Goal: Task Accomplishment & Management: Complete application form

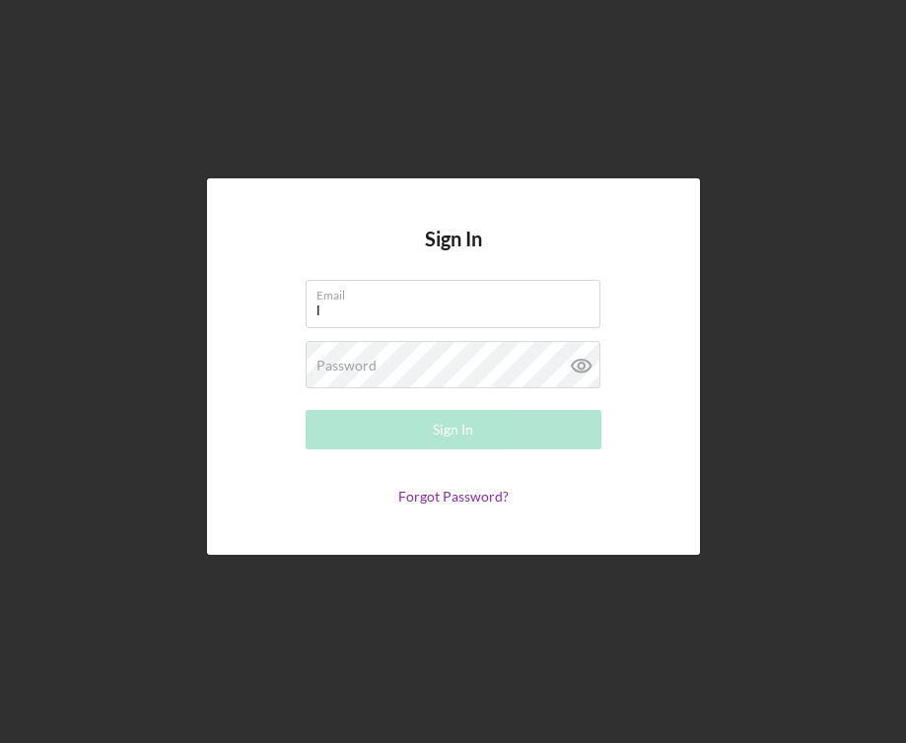
type input "[EMAIL_ADDRESS][DOMAIN_NAME]"
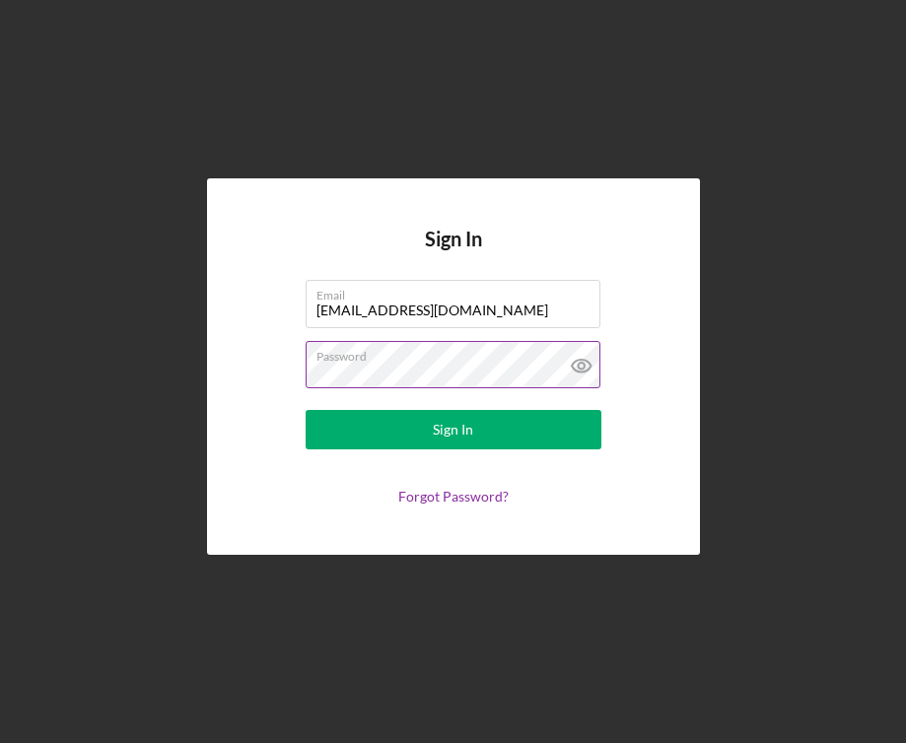
click at [585, 352] on icon at bounding box center [581, 365] width 49 height 49
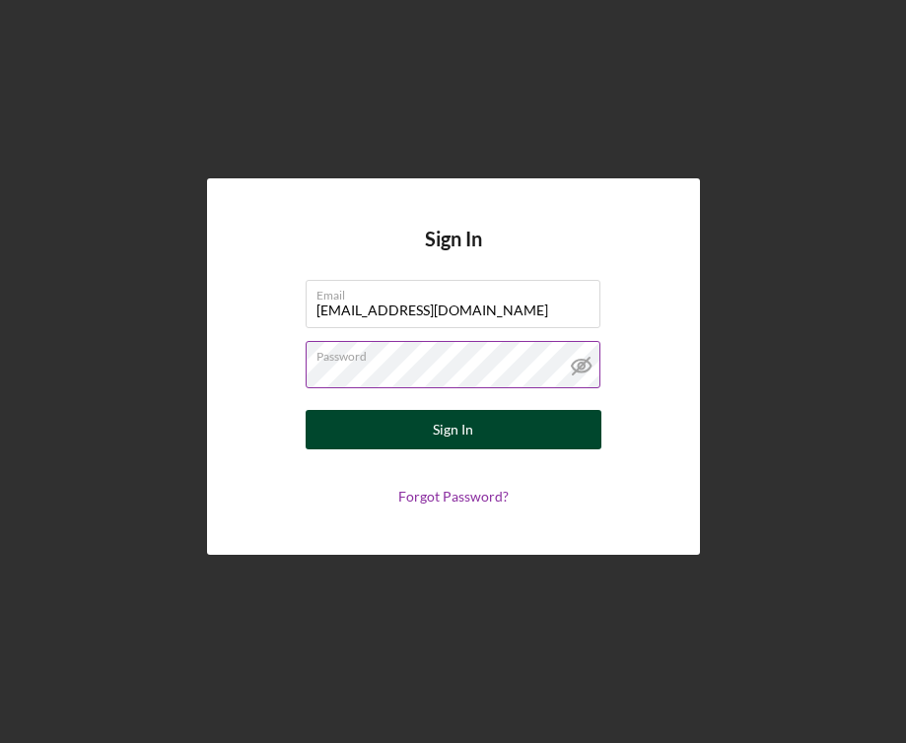
click at [486, 424] on button "Sign In" at bounding box center [454, 429] width 296 height 39
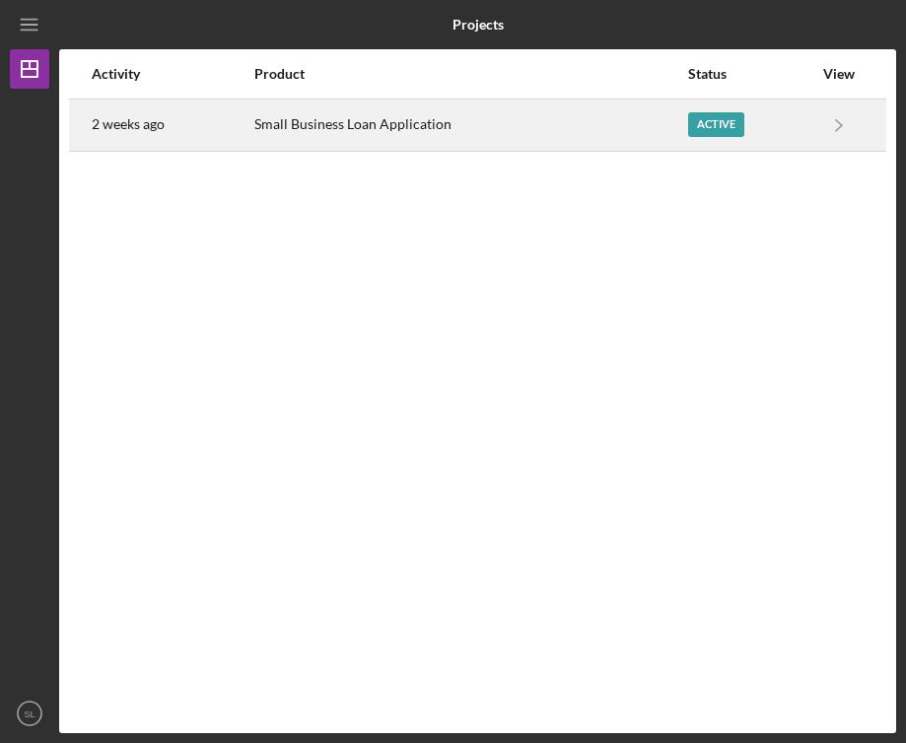
click at [704, 112] on div "Active" at bounding box center [716, 124] width 56 height 25
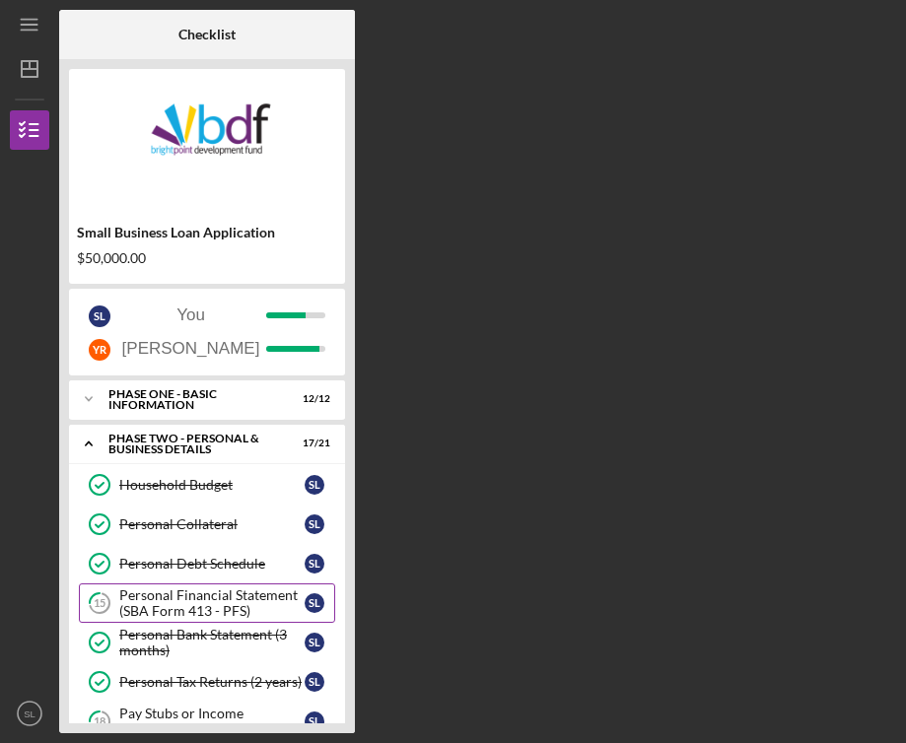
click at [247, 603] on div "Personal Financial Statement (SBA Form 413 - PFS)" at bounding box center [211, 603] width 185 height 32
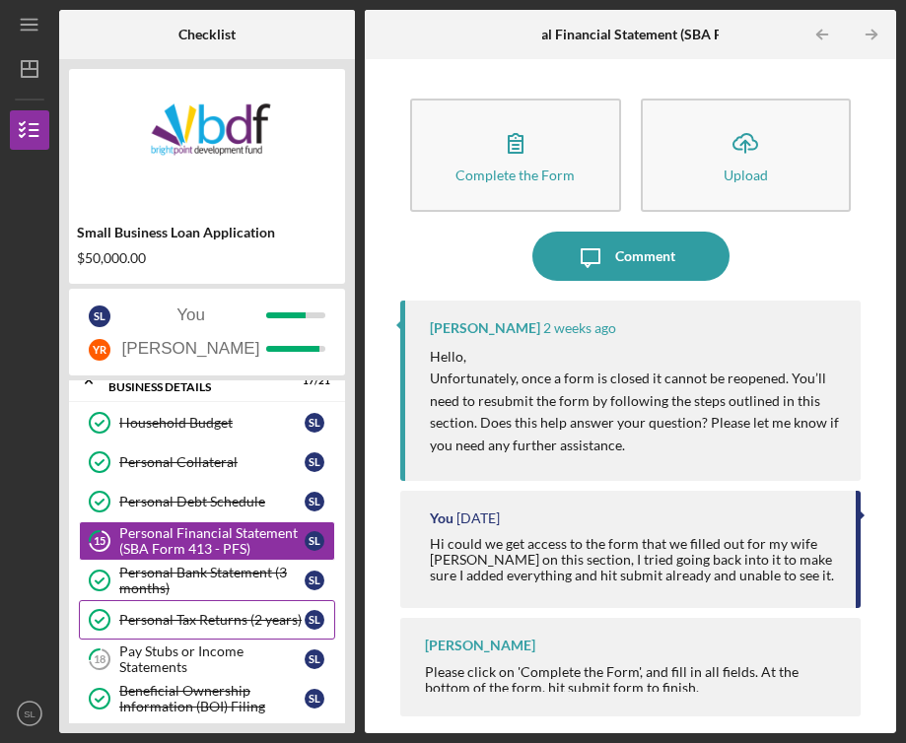
scroll to position [66, 0]
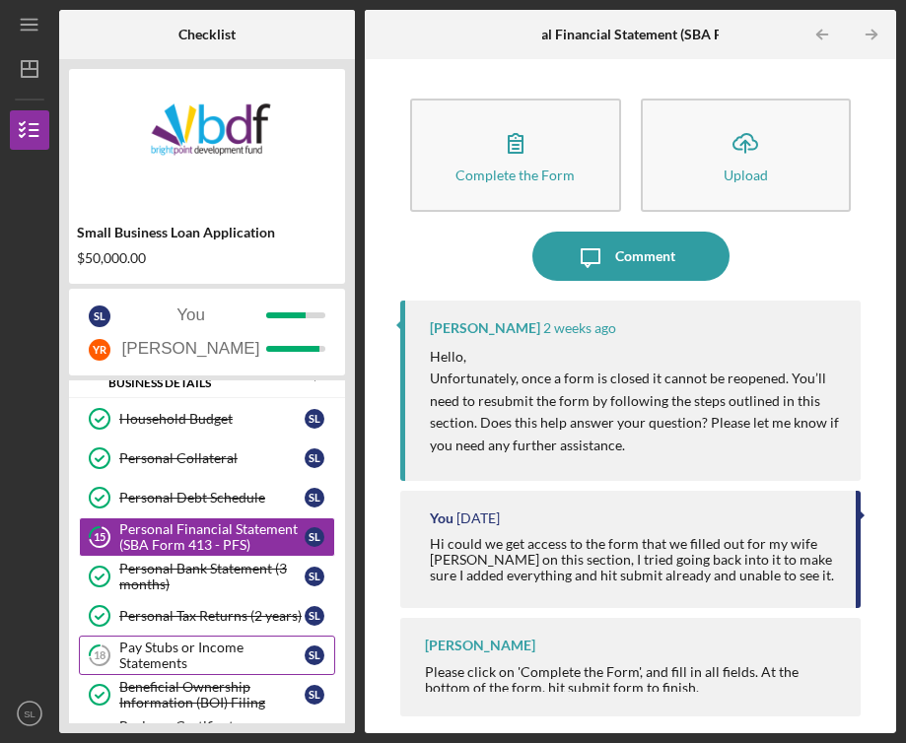
click at [230, 660] on div "Pay Stubs or Income Statements" at bounding box center [211, 656] width 185 height 32
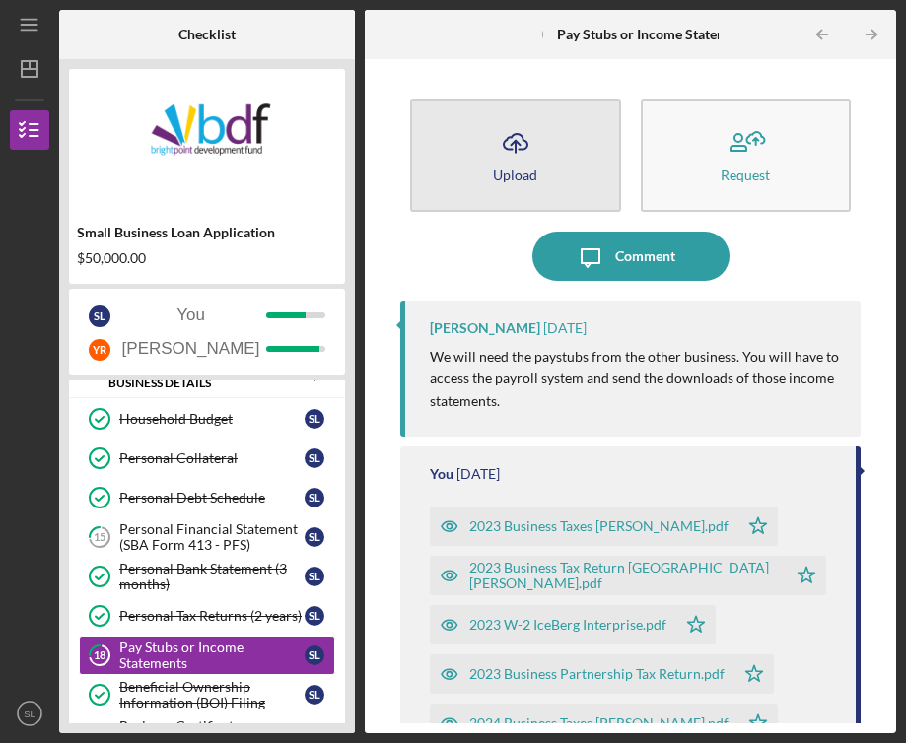
click at [533, 138] on icon "Icon/Upload" at bounding box center [515, 142] width 49 height 49
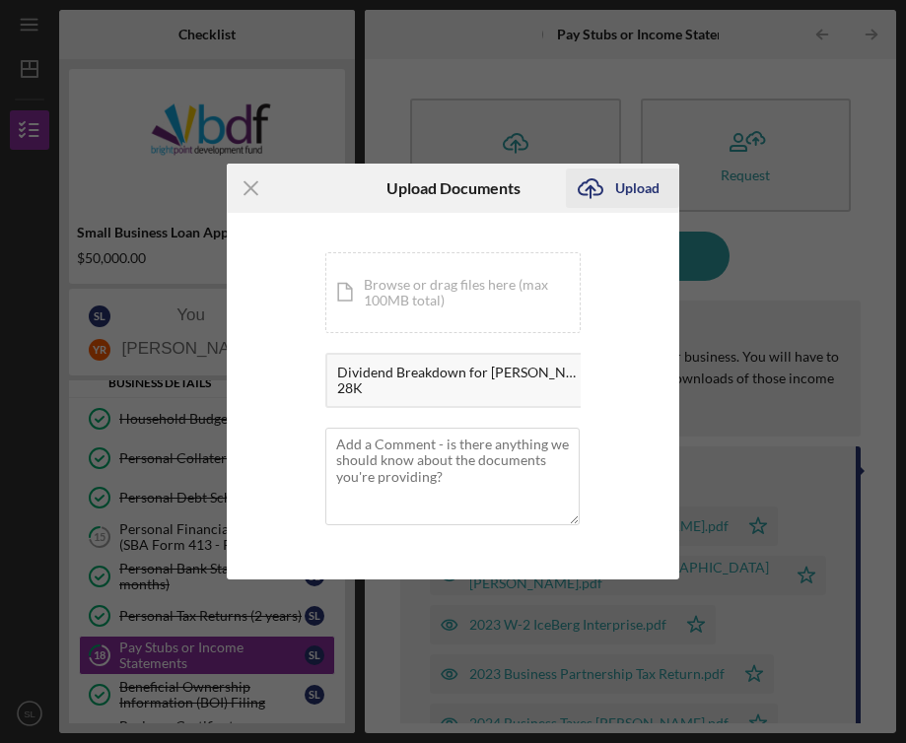
click at [627, 185] on div "Upload" at bounding box center [637, 188] width 44 height 39
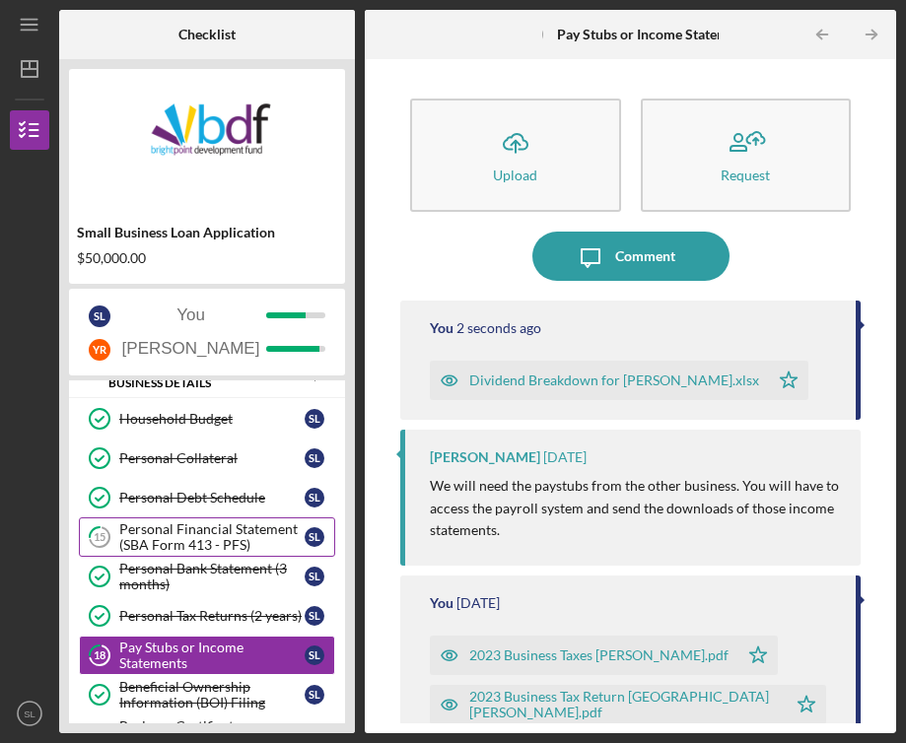
click at [236, 543] on div "Personal Financial Statement (SBA Form 413 - PFS)" at bounding box center [211, 537] width 185 height 32
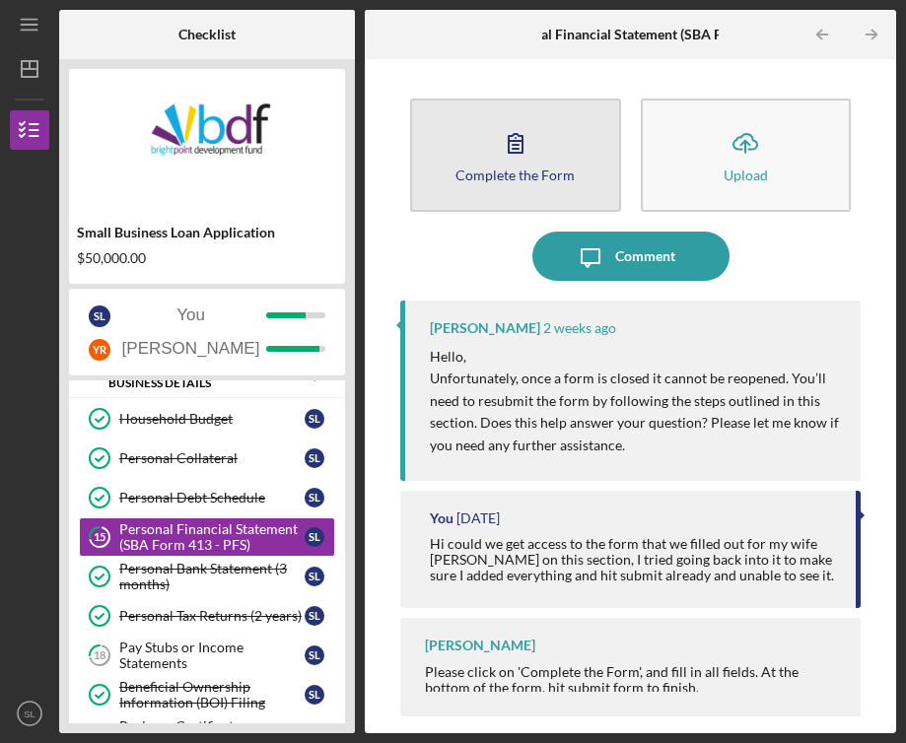
click at [503, 165] on icon "button" at bounding box center [515, 142] width 49 height 49
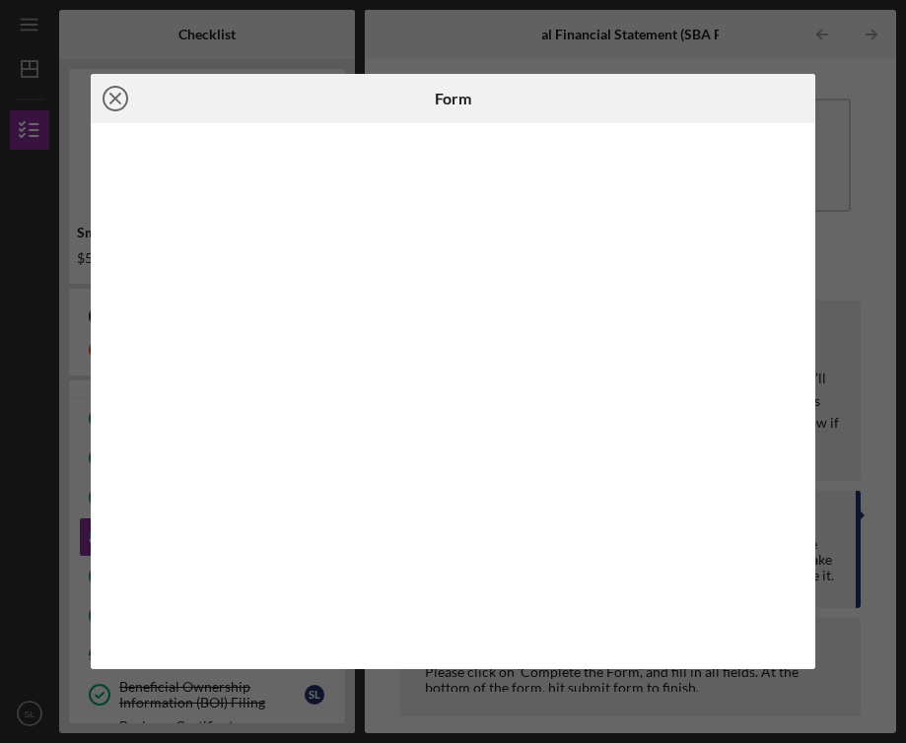
click at [109, 103] on icon "Icon/Close" at bounding box center [115, 98] width 49 height 49
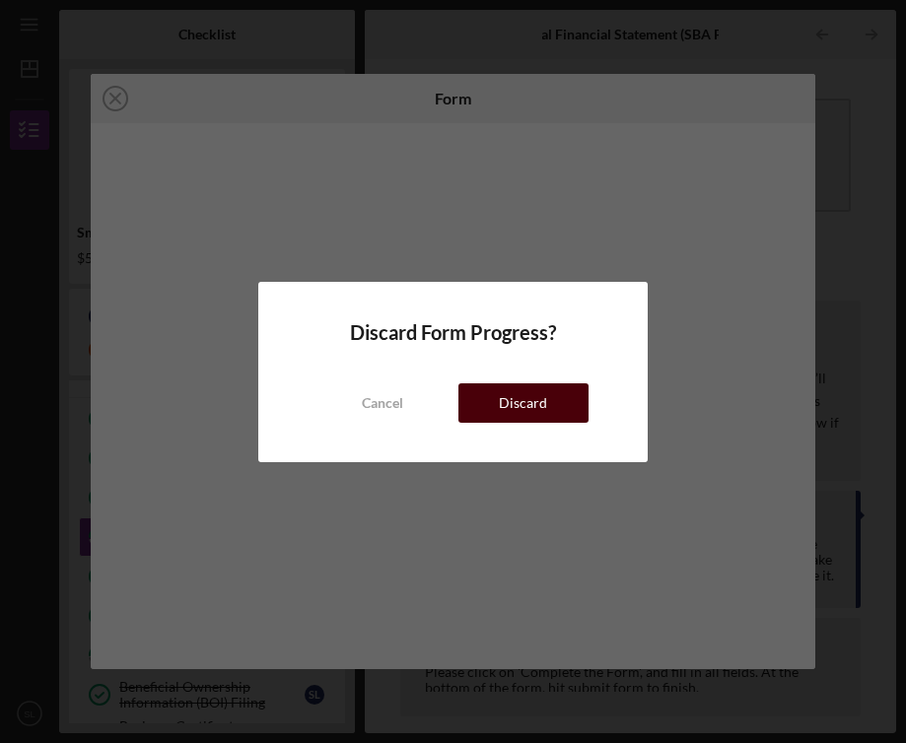
click at [512, 387] on div "Discard" at bounding box center [523, 402] width 48 height 39
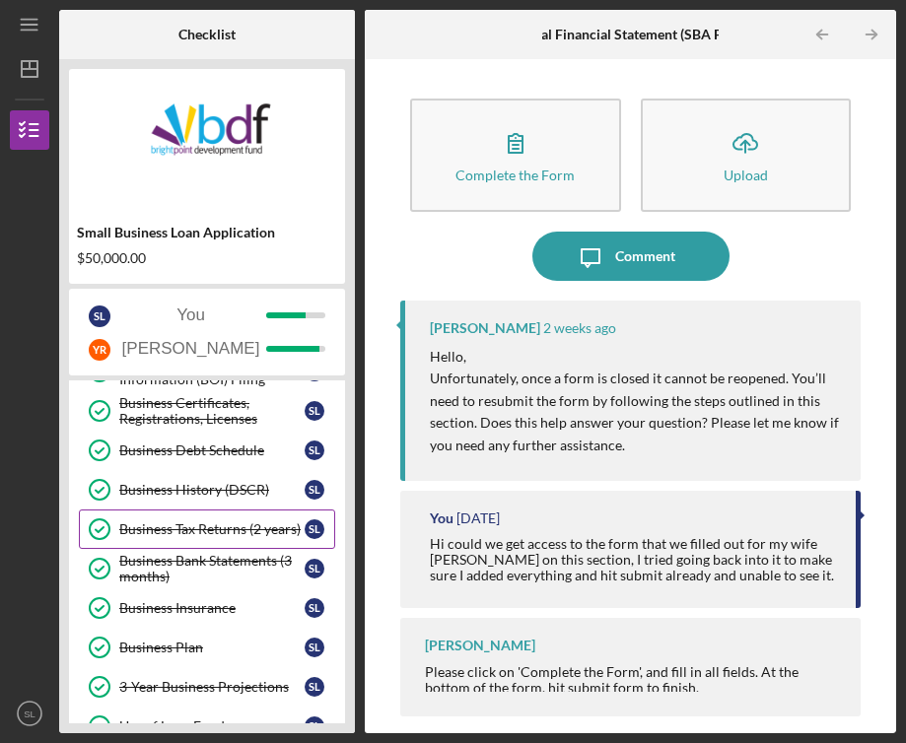
scroll to position [169, 0]
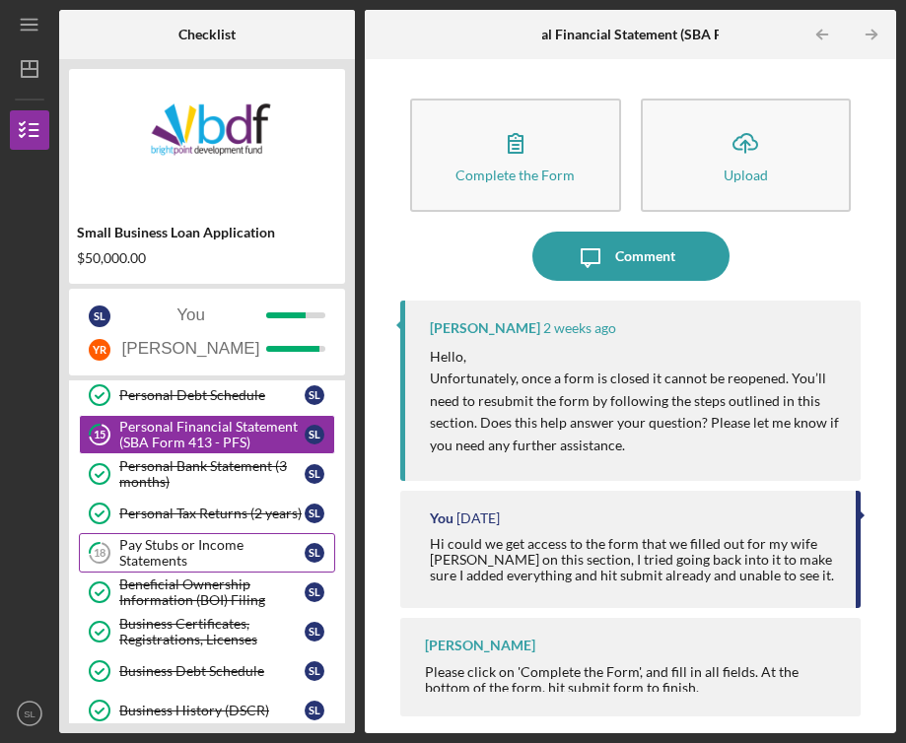
click at [229, 566] on div "Pay Stubs or Income Statements" at bounding box center [211, 553] width 185 height 32
